Goal: Transaction & Acquisition: Purchase product/service

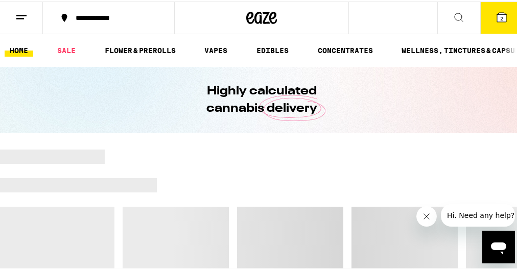
click at [500, 16] on span "2" at bounding box center [501, 17] width 3 height 6
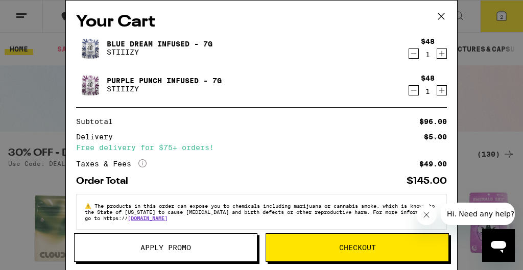
click at [185, 246] on span "Apply Promo" at bounding box center [165, 247] width 51 height 7
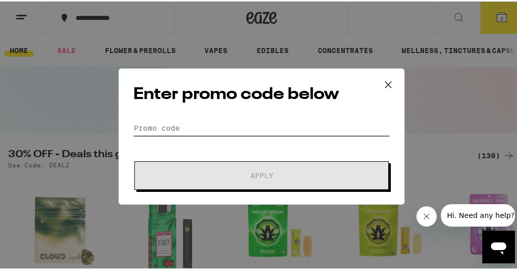
click at [213, 124] on input "Promo Code" at bounding box center [261, 126] width 256 height 15
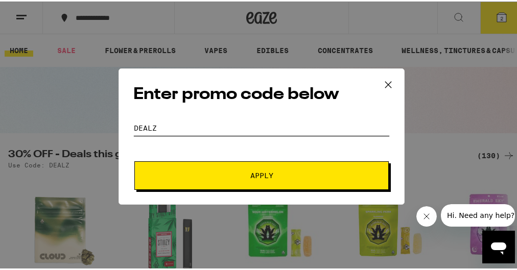
type input "dealz"
click at [210, 173] on span "Apply" at bounding box center [262, 174] width 184 height 7
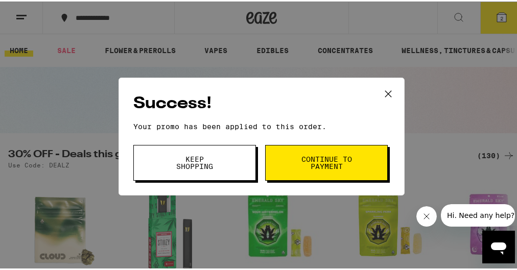
click at [331, 167] on span "Continue to payment" at bounding box center [326, 161] width 52 height 14
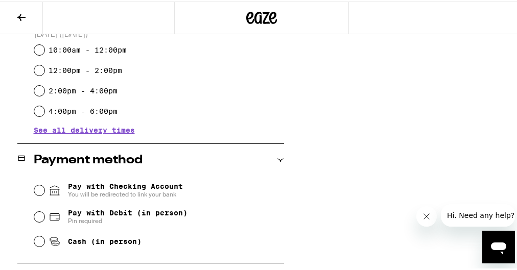
scroll to position [377, 0]
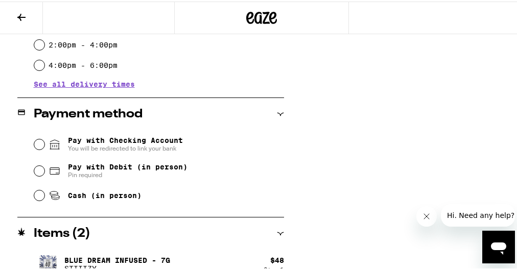
click at [141, 170] on span "Pay with Debit (in person)" at bounding box center [127, 165] width 119 height 8
click at [44, 171] on input "Pay with Debit (in person) Pin required" at bounding box center [39, 169] width 10 height 10
radio input "true"
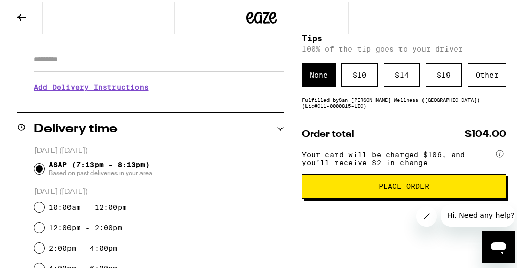
scroll to position [175, 0]
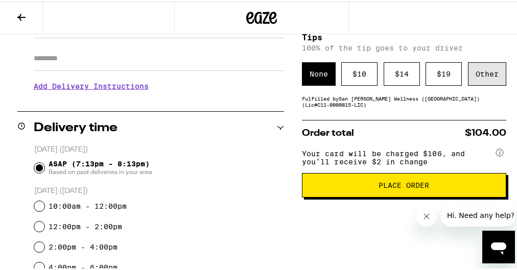
click at [478, 81] on div "Other" at bounding box center [487, 72] width 38 height 23
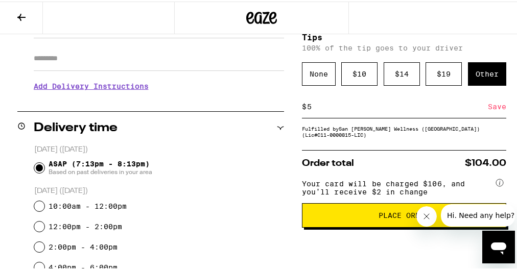
type input "5"
click at [488, 105] on div "Save" at bounding box center [497, 105] width 18 height 22
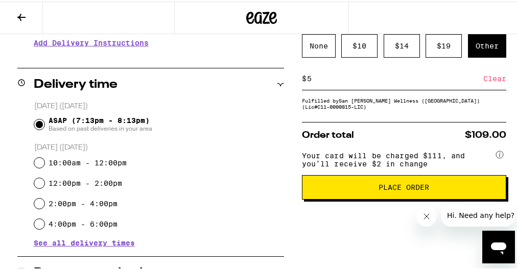
scroll to position [217, 0]
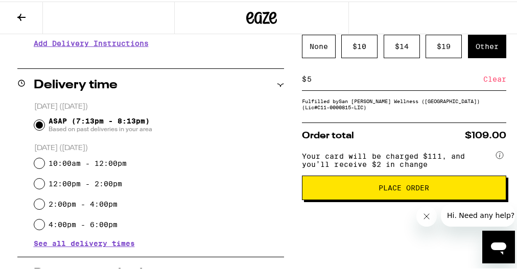
click at [403, 199] on button "Place Order" at bounding box center [404, 186] width 204 height 25
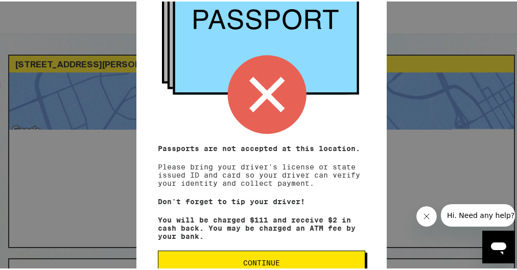
scroll to position [157, 0]
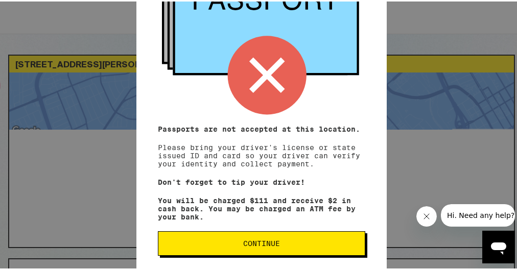
click at [292, 244] on span "Continue" at bounding box center [261, 241] width 190 height 7
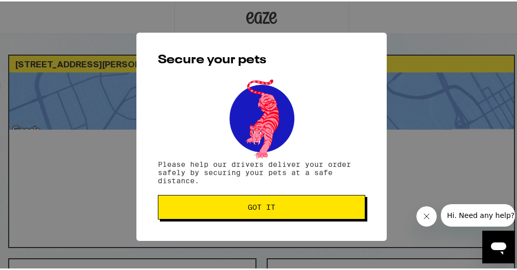
scroll to position [0, 0]
click at [294, 212] on button "Got it" at bounding box center [261, 205] width 207 height 25
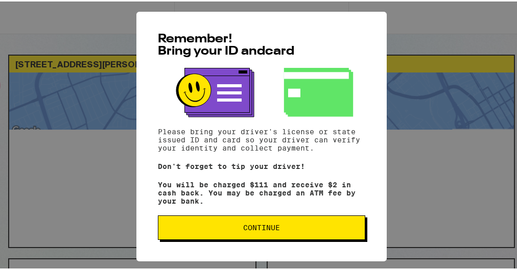
click at [261, 230] on span "Continue" at bounding box center [261, 226] width 37 height 7
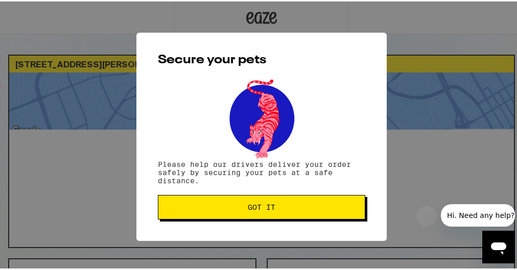
click at [259, 198] on button "Got it" at bounding box center [261, 205] width 207 height 25
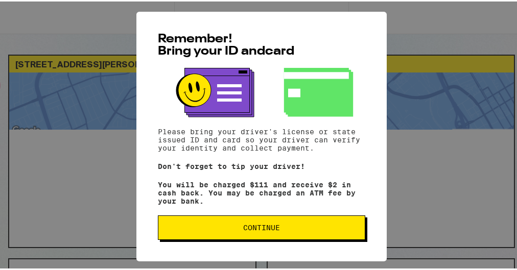
click at [295, 223] on button "Continue" at bounding box center [261, 226] width 207 height 25
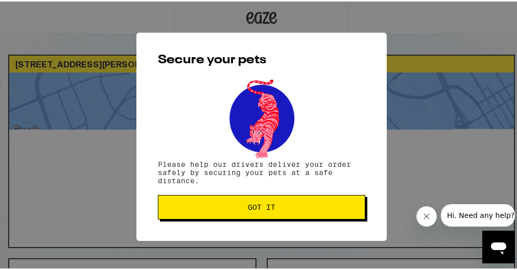
click at [295, 212] on button "Got it" at bounding box center [261, 205] width 207 height 25
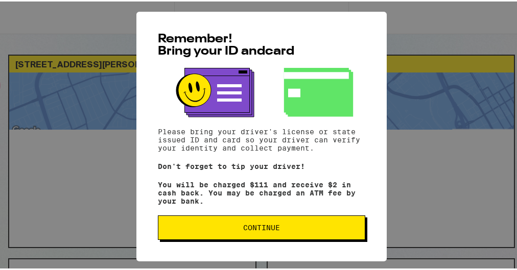
click at [276, 224] on button "Continue" at bounding box center [261, 226] width 207 height 25
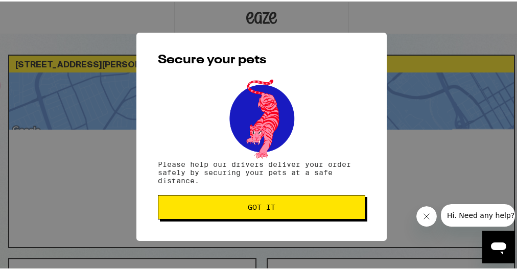
click at [271, 200] on button "Got it" at bounding box center [261, 205] width 207 height 25
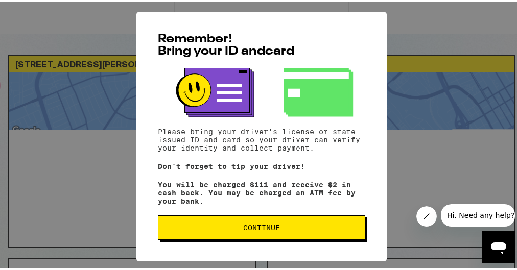
click at [246, 229] on span "Continue" at bounding box center [261, 226] width 37 height 7
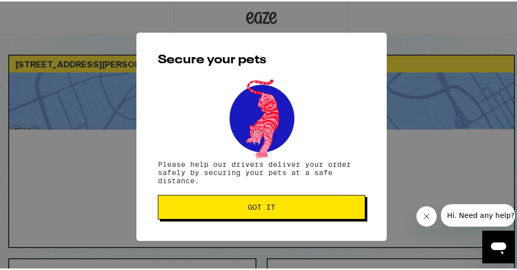
click at [249, 212] on button "Got it" at bounding box center [261, 205] width 207 height 25
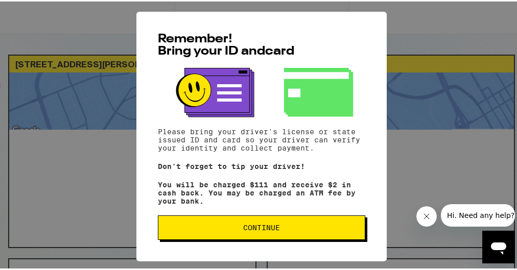
click at [287, 230] on span "Continue" at bounding box center [261, 226] width 190 height 7
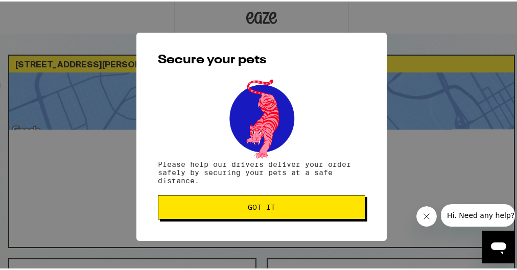
click at [269, 209] on span "Got it" at bounding box center [262, 205] width 28 height 7
